Goal: Transaction & Acquisition: Purchase product/service

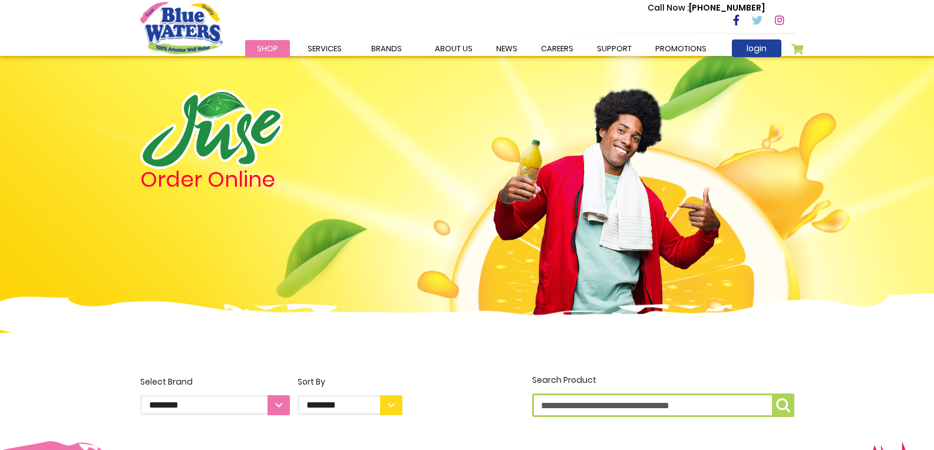
click at [610, 400] on input "Search Product" at bounding box center [663, 406] width 262 height 24
type input "**"
click at [580, 406] on input "**" at bounding box center [663, 406] width 262 height 24
drag, startPoint x: 580, startPoint y: 406, endPoint x: 478, endPoint y: 395, distance: 103.1
click at [478, 395] on div "**********" at bounding box center [467, 397] width 672 height 46
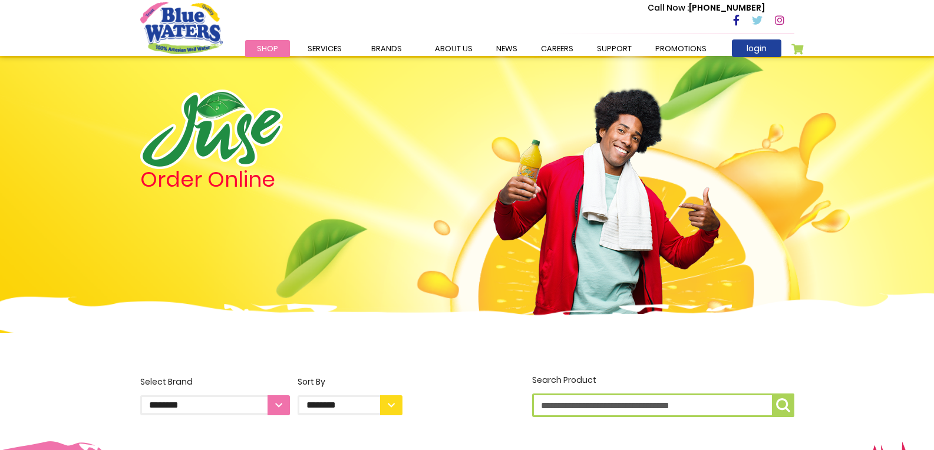
click at [607, 404] on input "Search Product" at bounding box center [663, 406] width 262 height 24
type input "**"
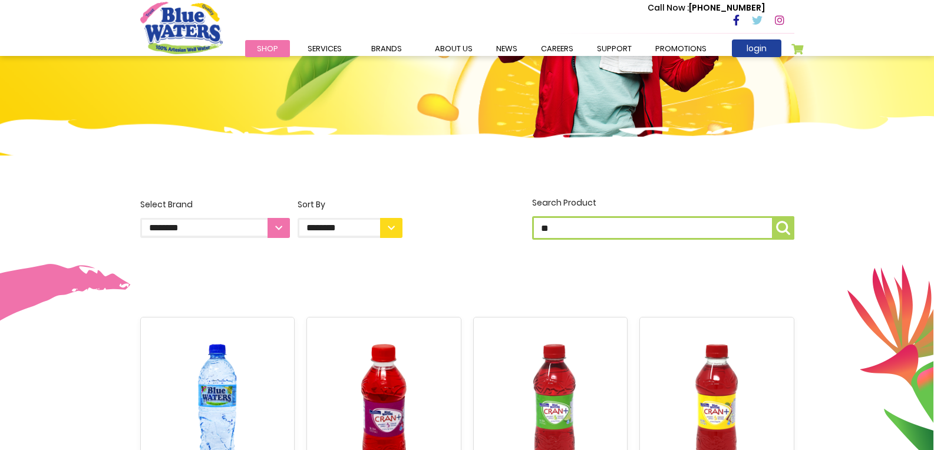
scroll to position [184, 0]
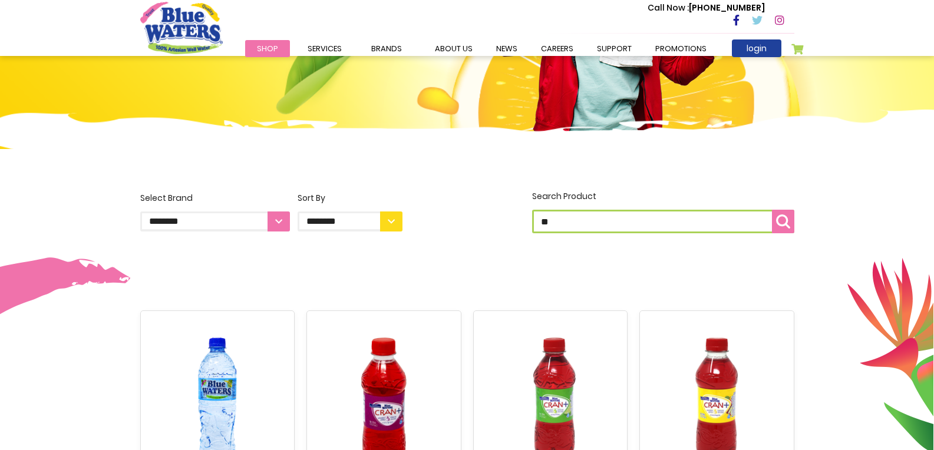
click at [781, 224] on img "submit" at bounding box center [783, 221] width 14 height 14
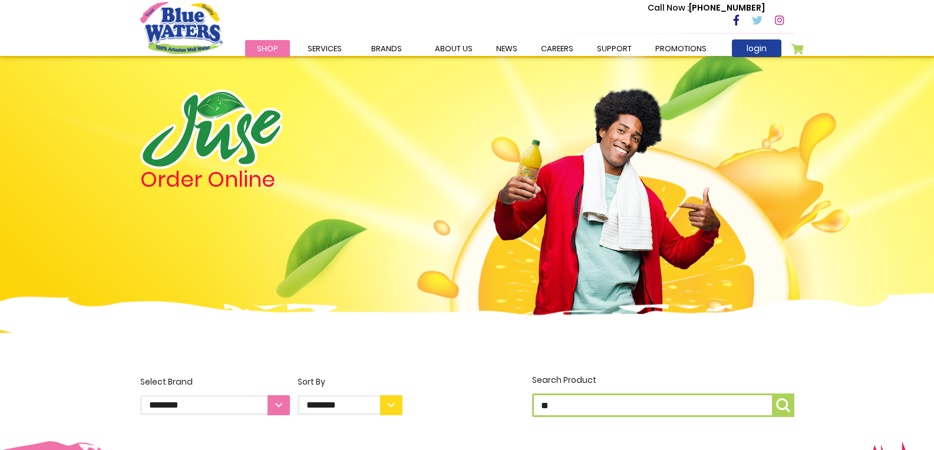
scroll to position [358, 0]
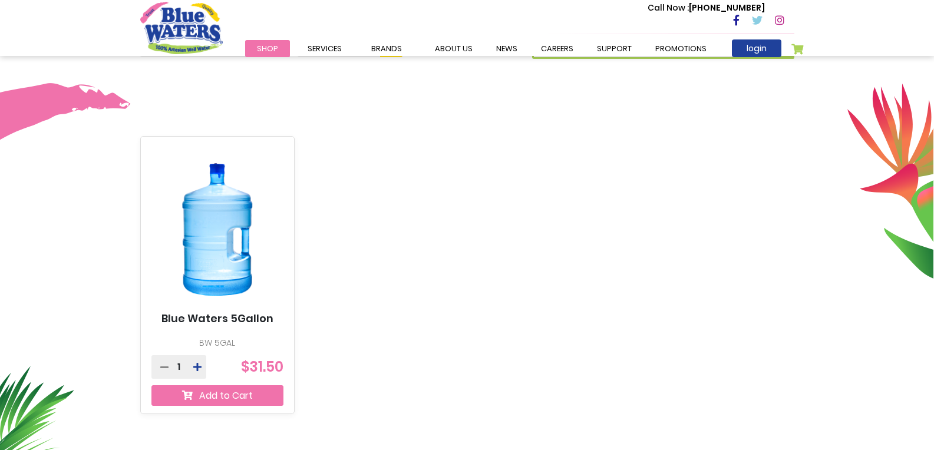
click at [224, 394] on button "Add to Cart" at bounding box center [217, 395] width 133 height 21
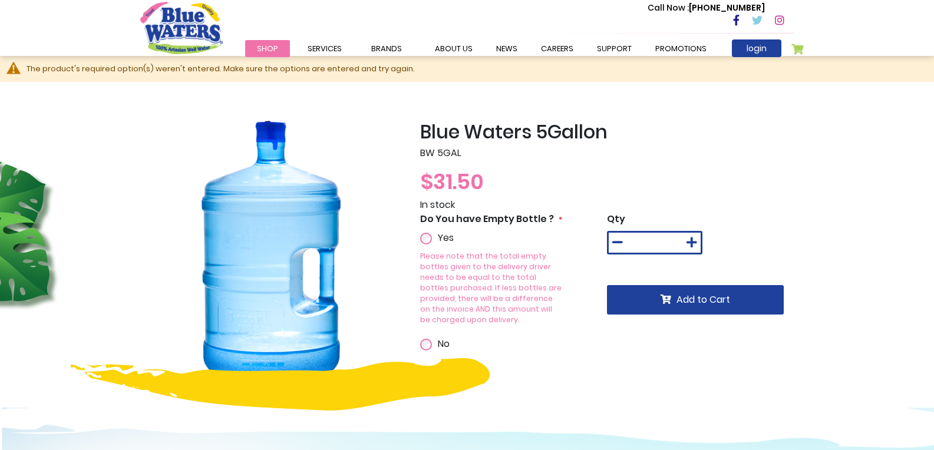
drag, startPoint x: 673, startPoint y: 238, endPoint x: 642, endPoint y: 239, distance: 31.2
click at [642, 239] on div "*" at bounding box center [654, 243] width 95 height 24
click at [787, 167] on div "$31.50" at bounding box center [607, 182] width 374 height 32
click at [693, 239] on icon at bounding box center [691, 243] width 11 height 12
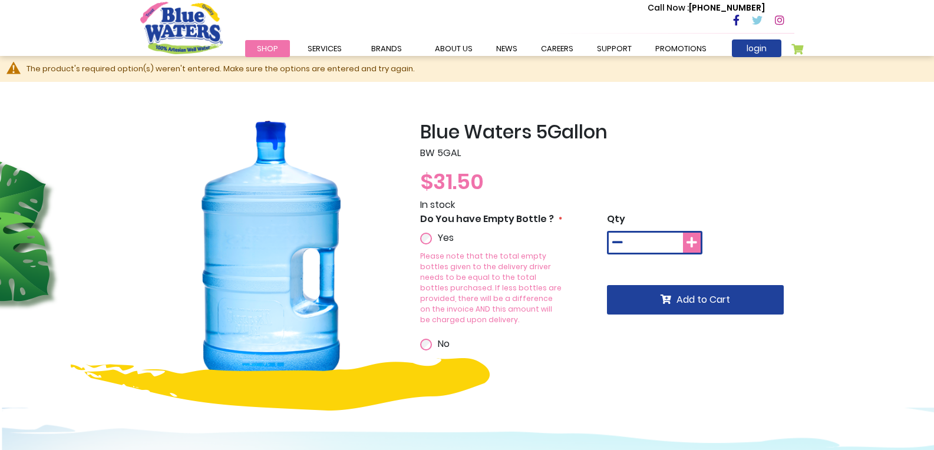
click at [693, 239] on icon at bounding box center [691, 243] width 11 height 12
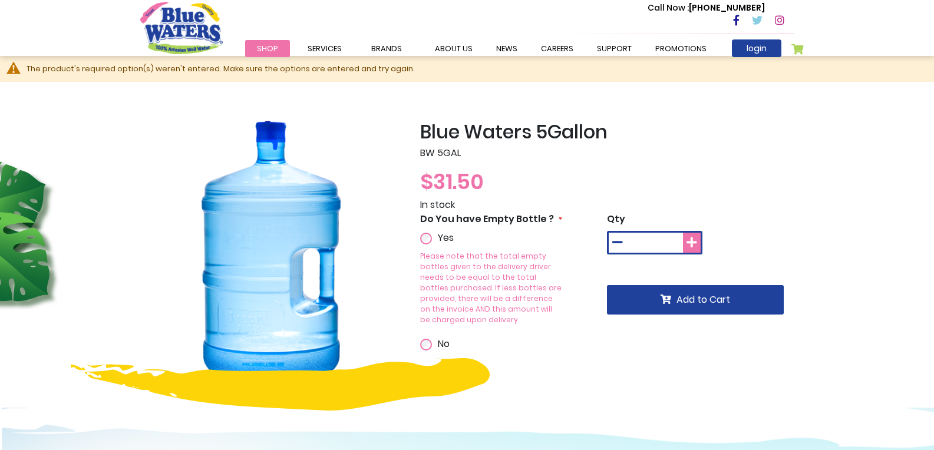
click at [693, 239] on icon at bounding box center [691, 243] width 11 height 12
type input "*"
click at [765, 148] on p "BW 5GAL" at bounding box center [607, 153] width 374 height 14
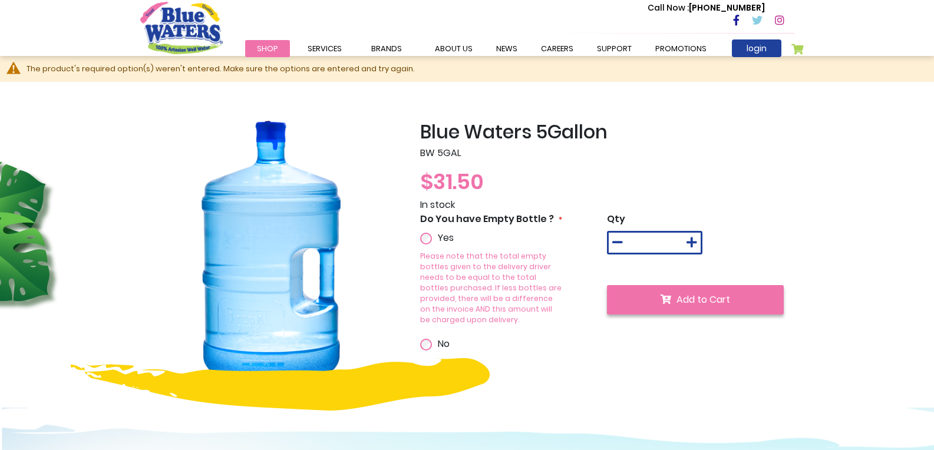
click at [715, 295] on span "Add to Cart" at bounding box center [703, 300] width 54 height 14
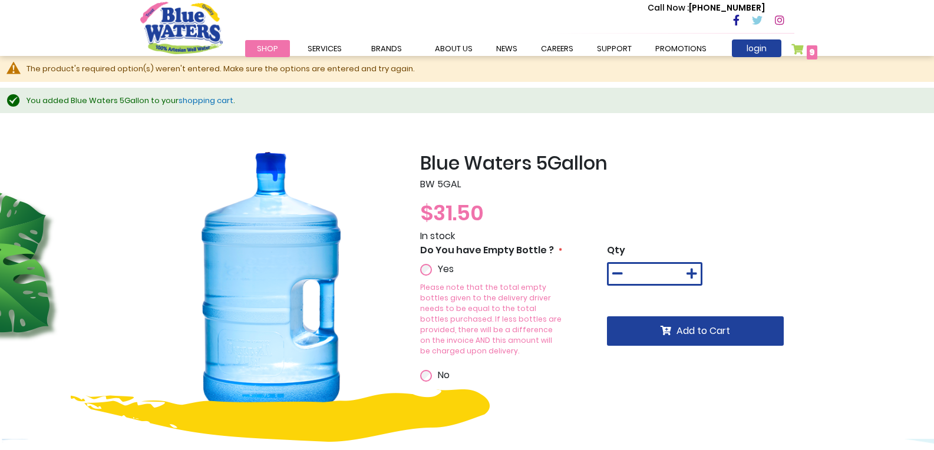
click at [796, 51] on link "My Cart 9 9 items" at bounding box center [804, 52] width 27 height 17
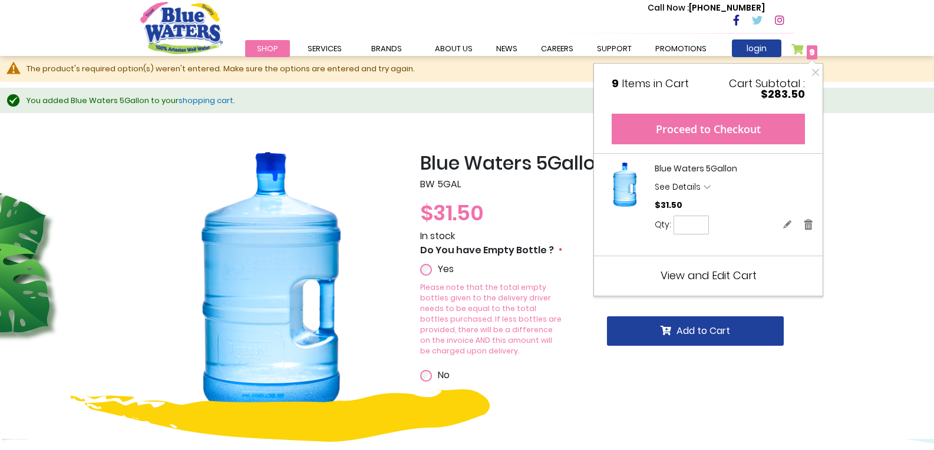
click at [696, 128] on button "Proceed to Checkout" at bounding box center [707, 129] width 193 height 31
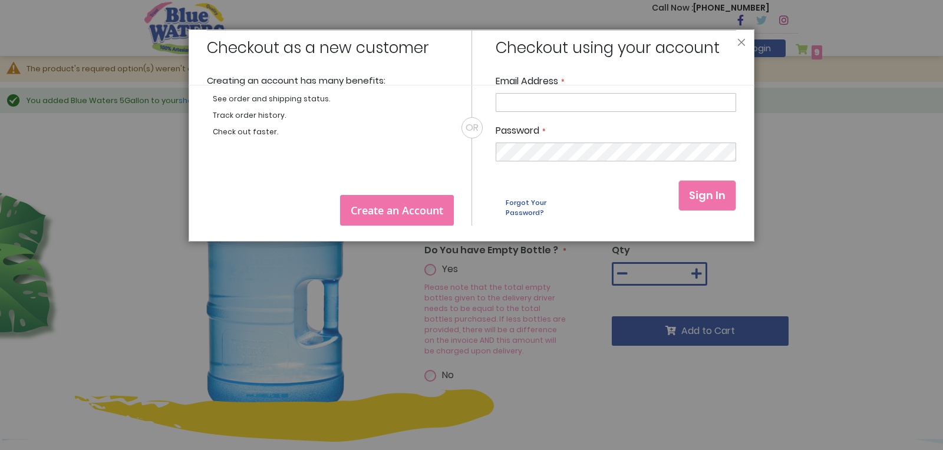
click at [667, 102] on input "Email Address" at bounding box center [615, 102] width 240 height 19
type input "**********"
click at [702, 188] on span "Sign In" at bounding box center [707, 195] width 37 height 15
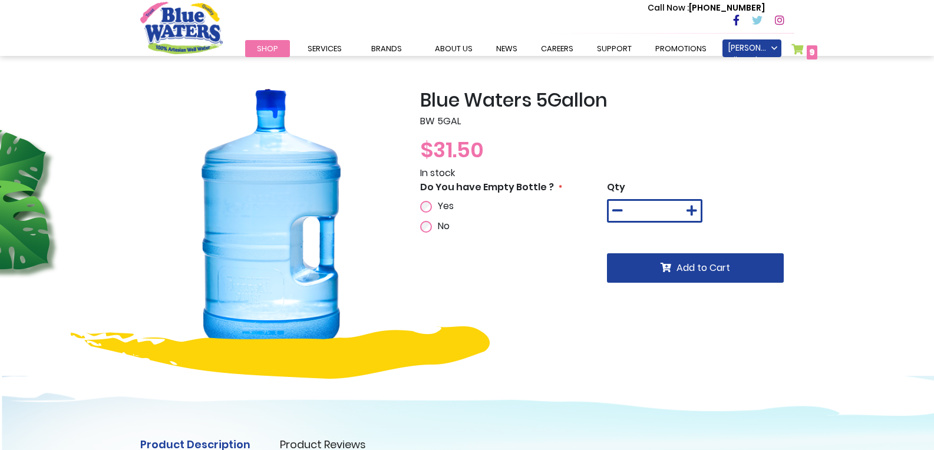
click at [803, 46] on link "My Cart 9 9 items" at bounding box center [804, 52] width 27 height 17
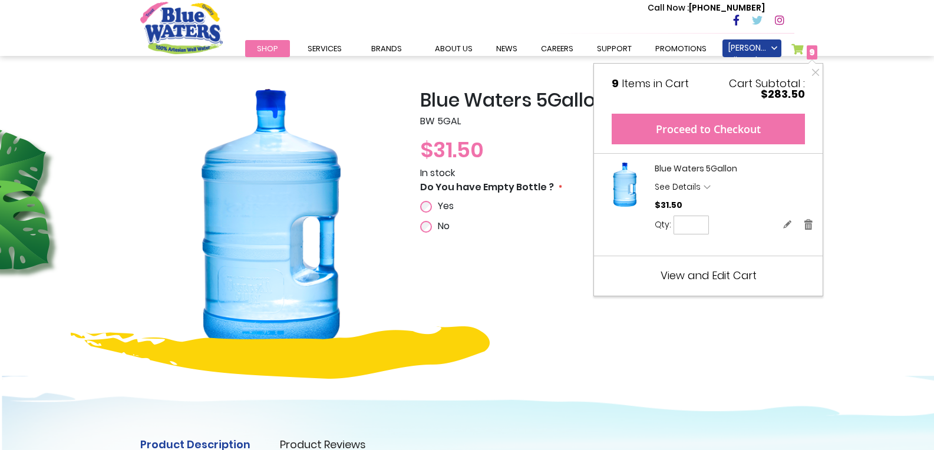
click at [710, 128] on button "Proceed to Checkout" at bounding box center [707, 129] width 193 height 31
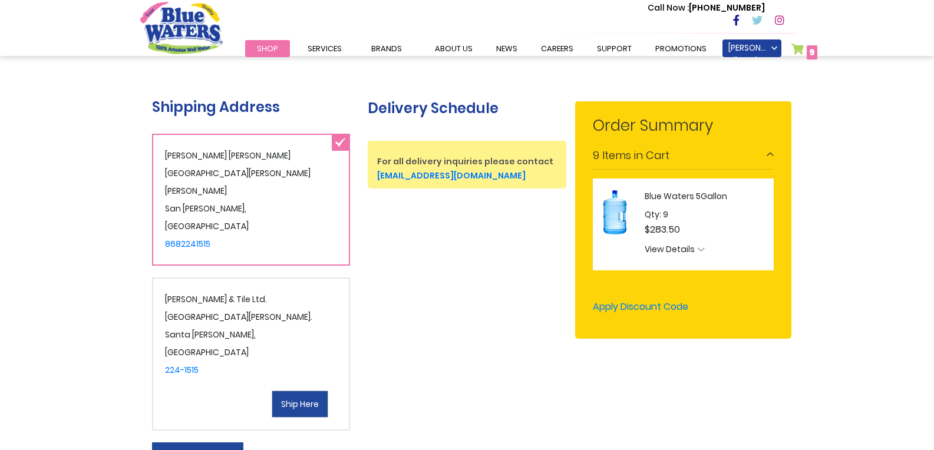
scroll to position [223, 0]
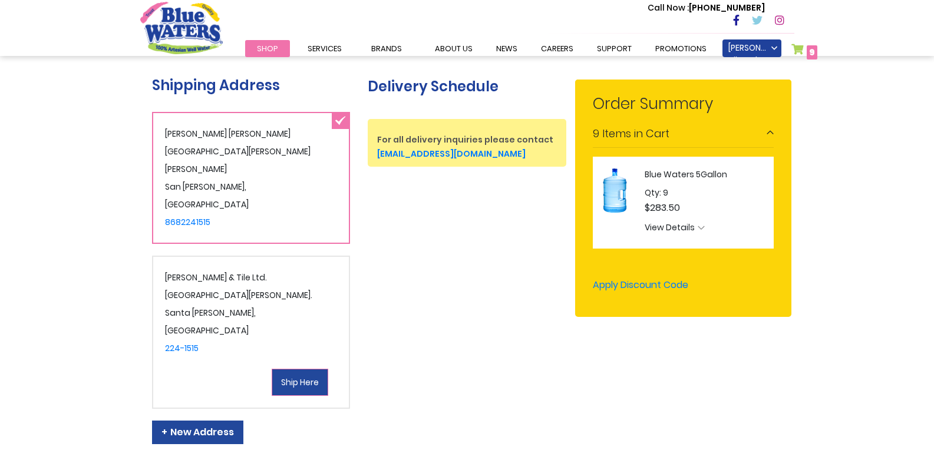
click at [289, 383] on span "Ship Here" at bounding box center [300, 382] width 38 height 12
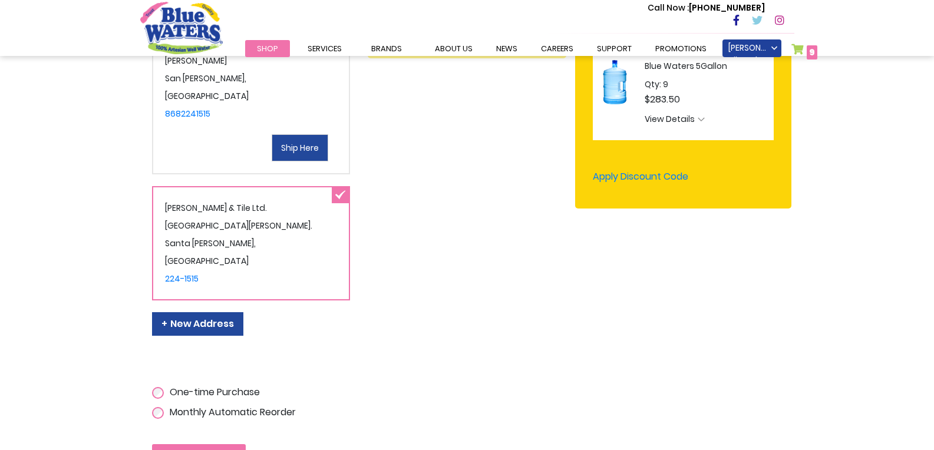
scroll to position [340, 0]
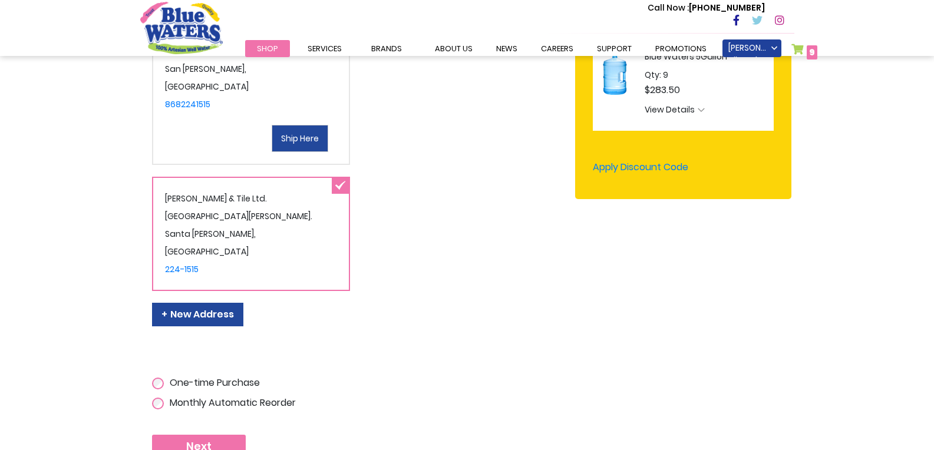
click at [217, 442] on button "Next" at bounding box center [199, 447] width 94 height 24
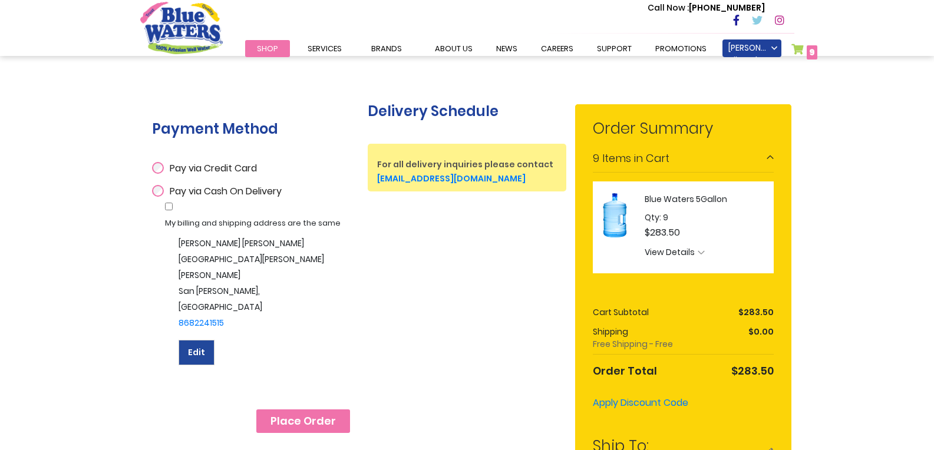
scroll to position [207, 0]
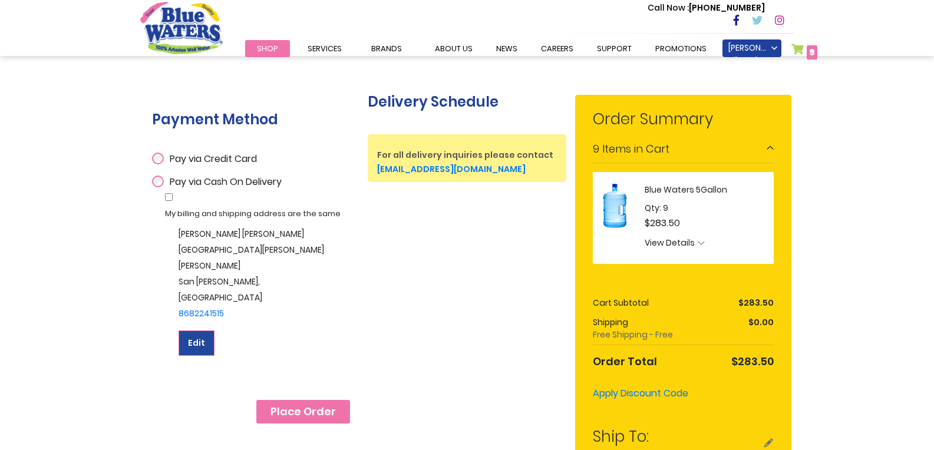
click at [195, 344] on span "Edit" at bounding box center [196, 343] width 17 height 12
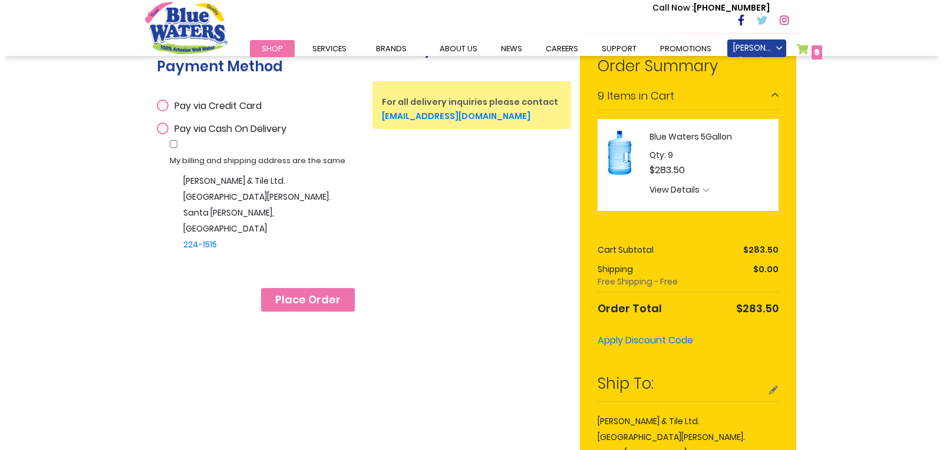
scroll to position [212, 0]
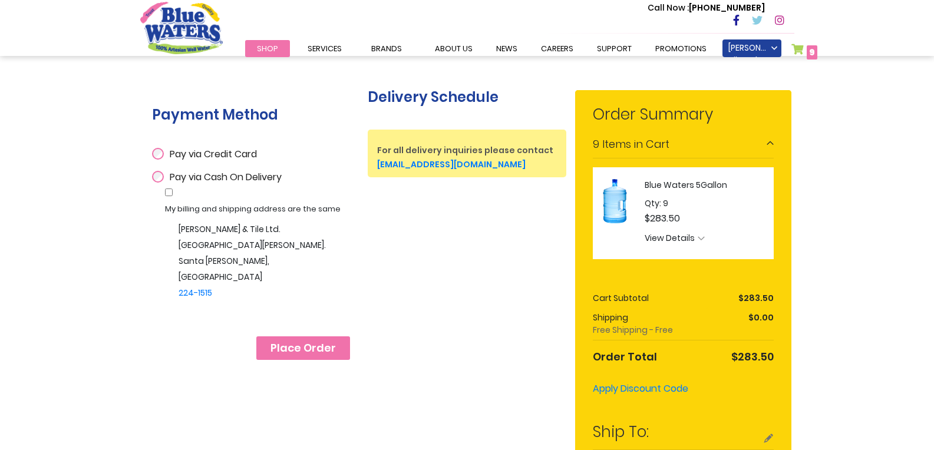
click at [318, 346] on span "Place Order" at bounding box center [302, 348] width 65 height 13
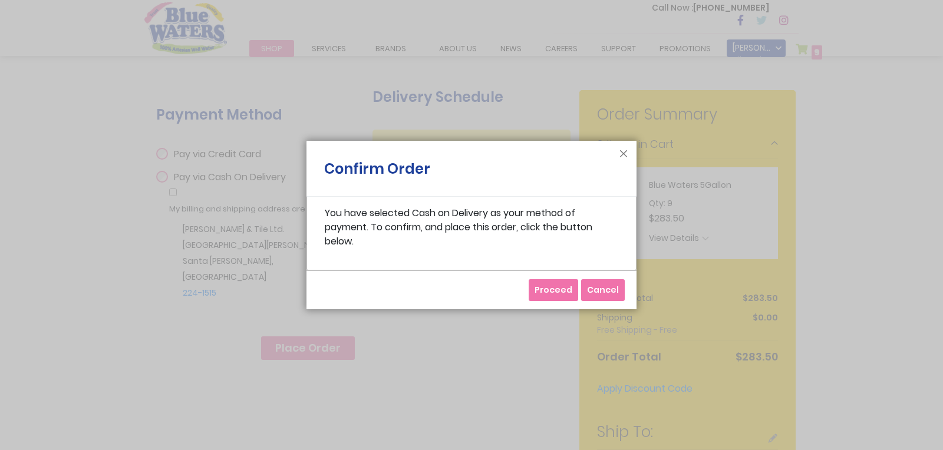
click at [550, 289] on span "Proceed" at bounding box center [553, 290] width 38 height 12
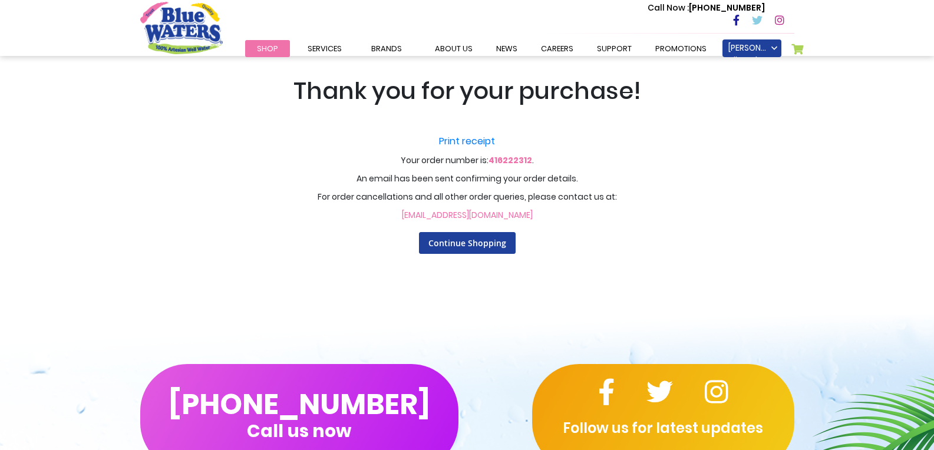
scroll to position [35, 0]
